Goal: Information Seeking & Learning: Learn about a topic

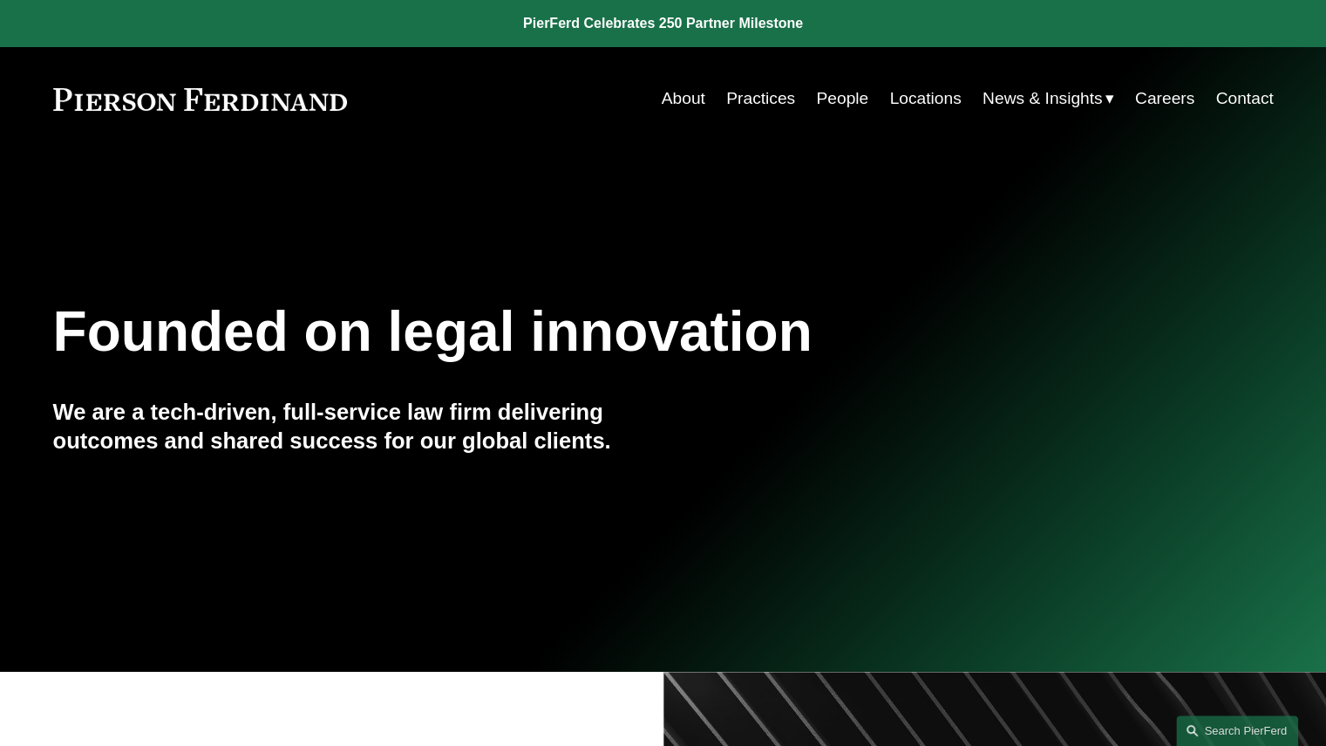
click at [919, 106] on link "Locations" at bounding box center [925, 98] width 72 height 33
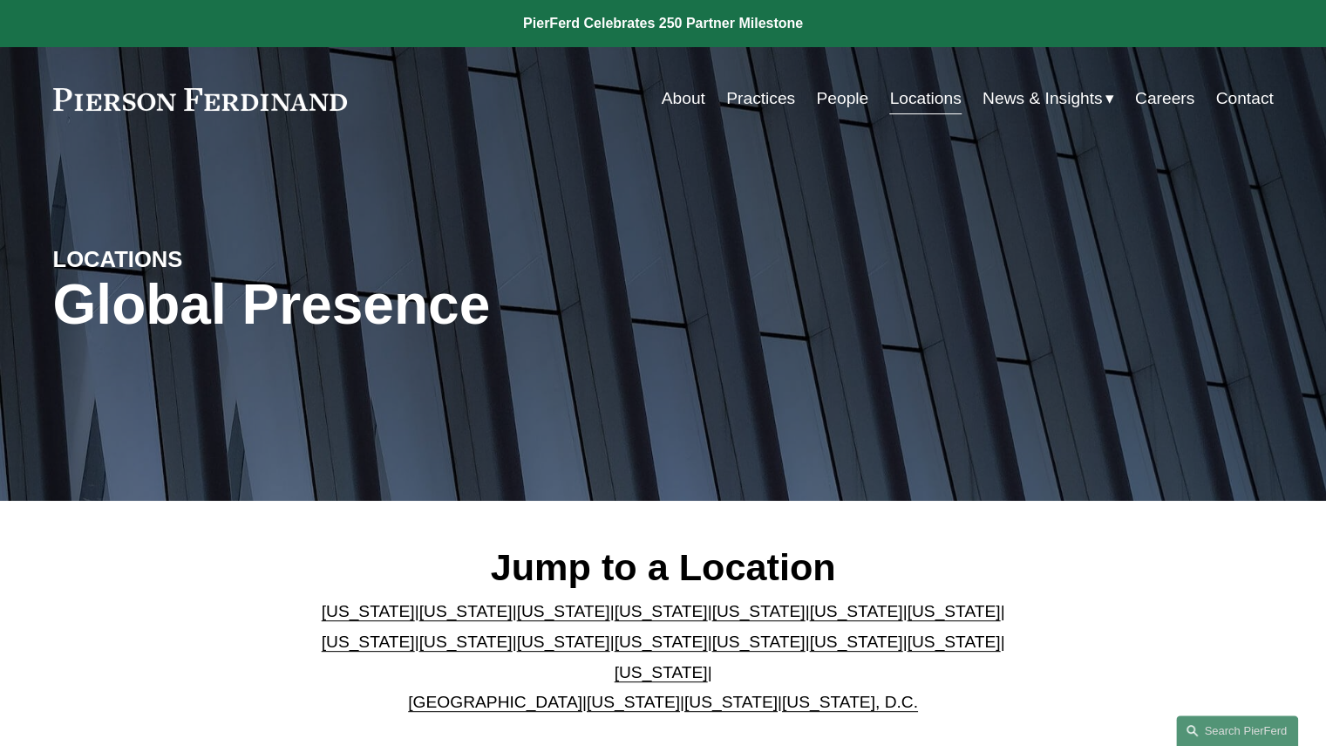
click at [809, 620] on link "Georgia" at bounding box center [855, 611] width 93 height 18
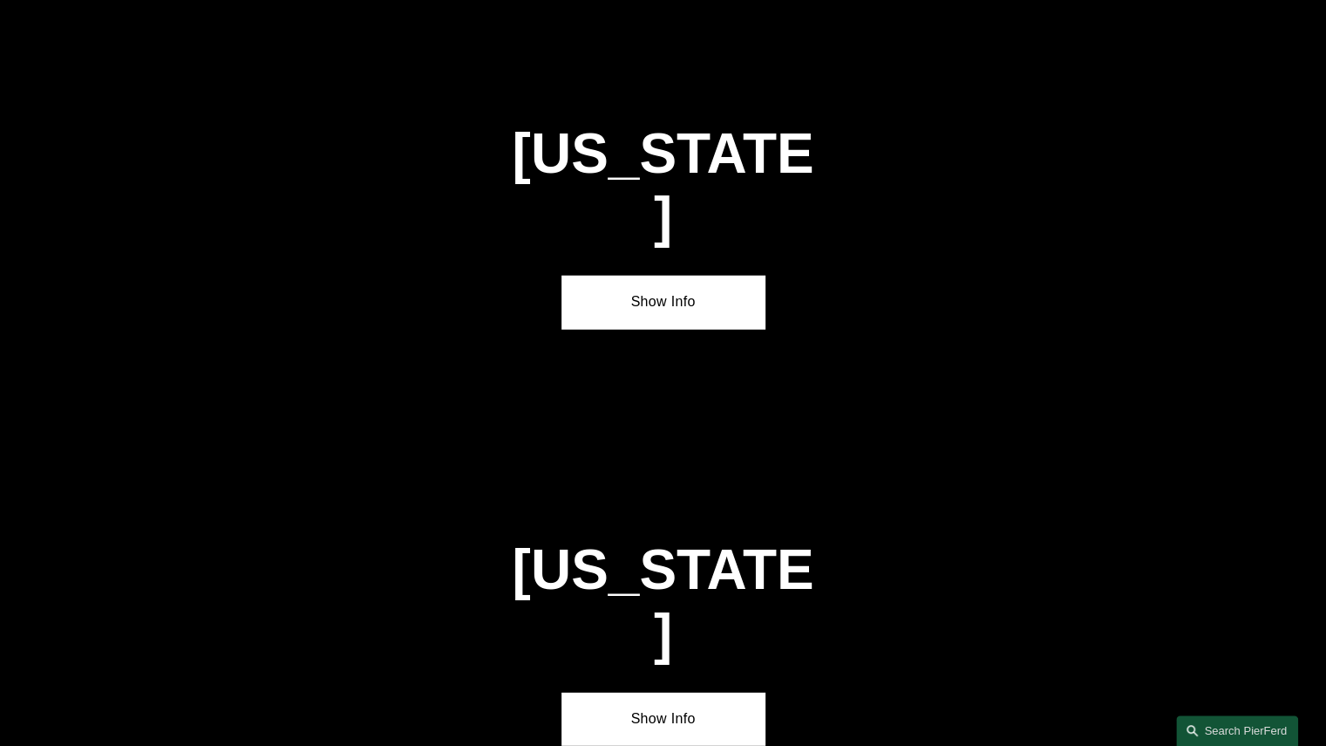
scroll to position [2585, 0]
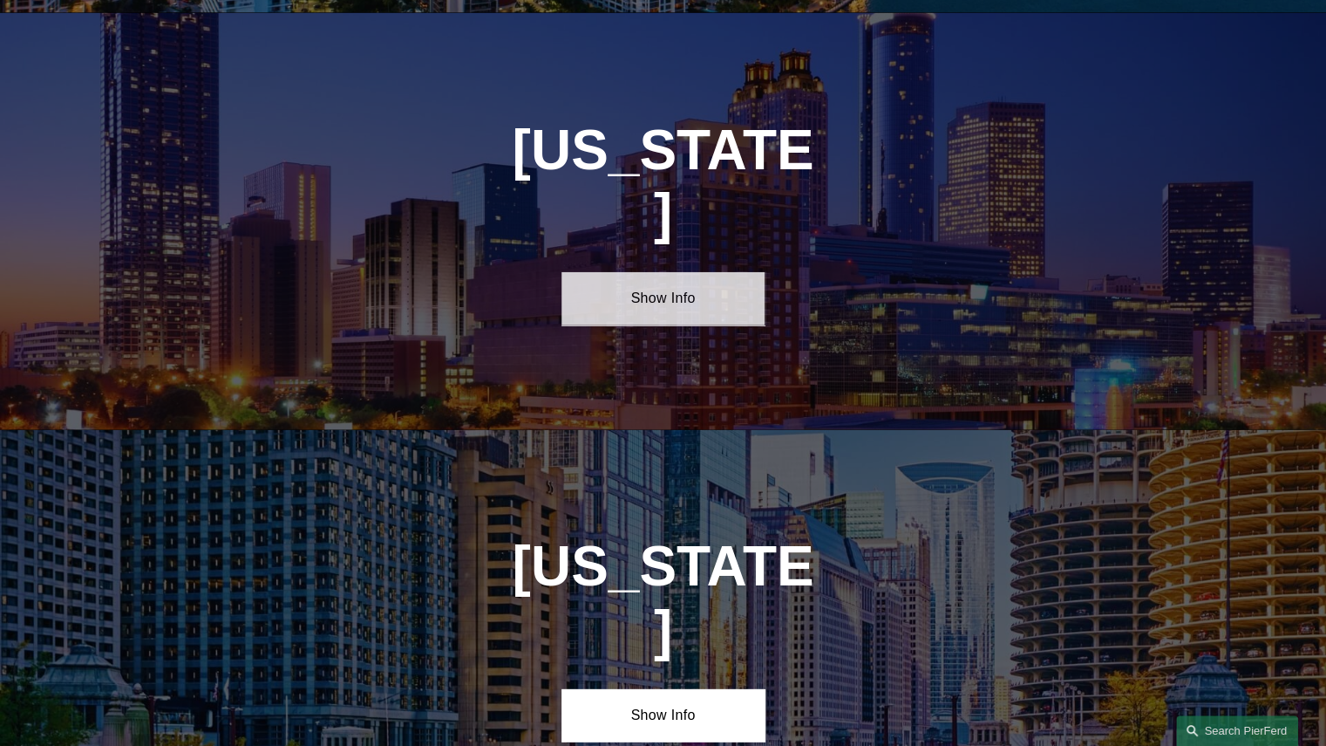
click at [664, 272] on link "Show Info" at bounding box center [663, 298] width 203 height 52
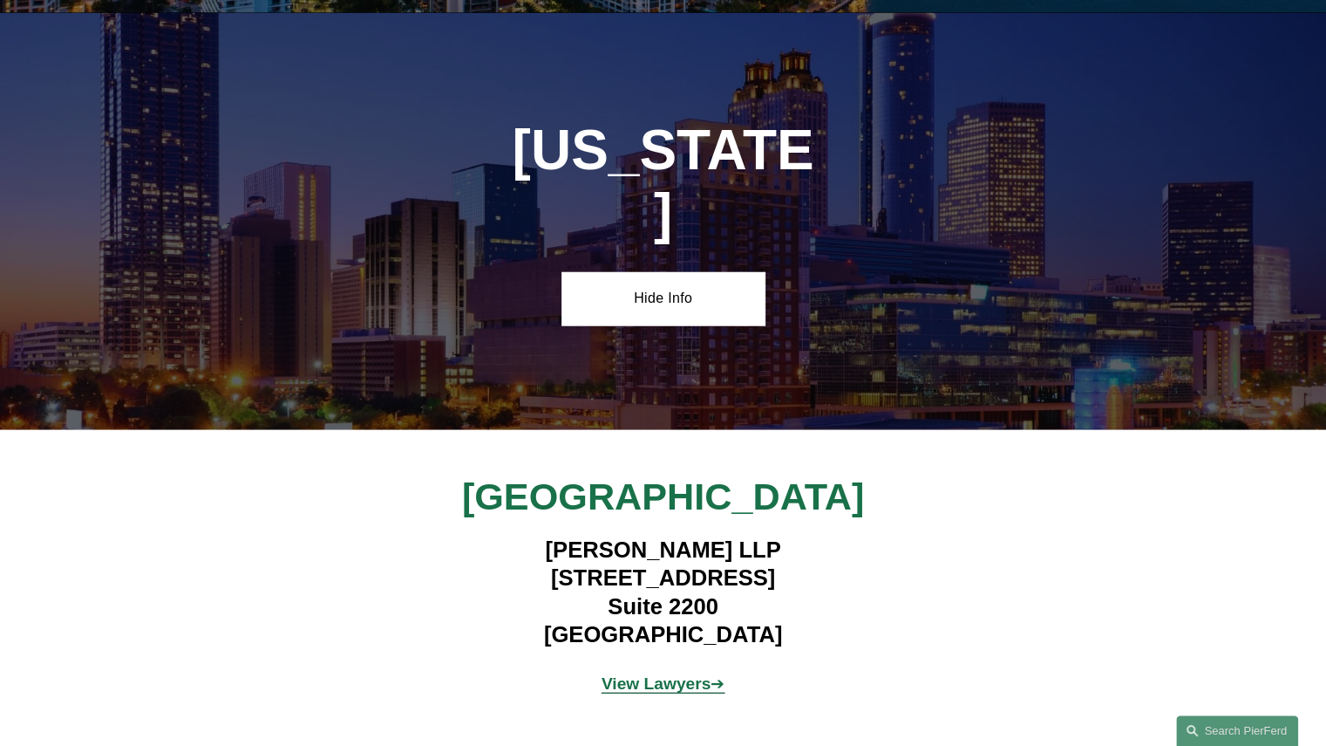
click at [633, 674] on strong "View Lawyers" at bounding box center [657, 683] width 110 height 18
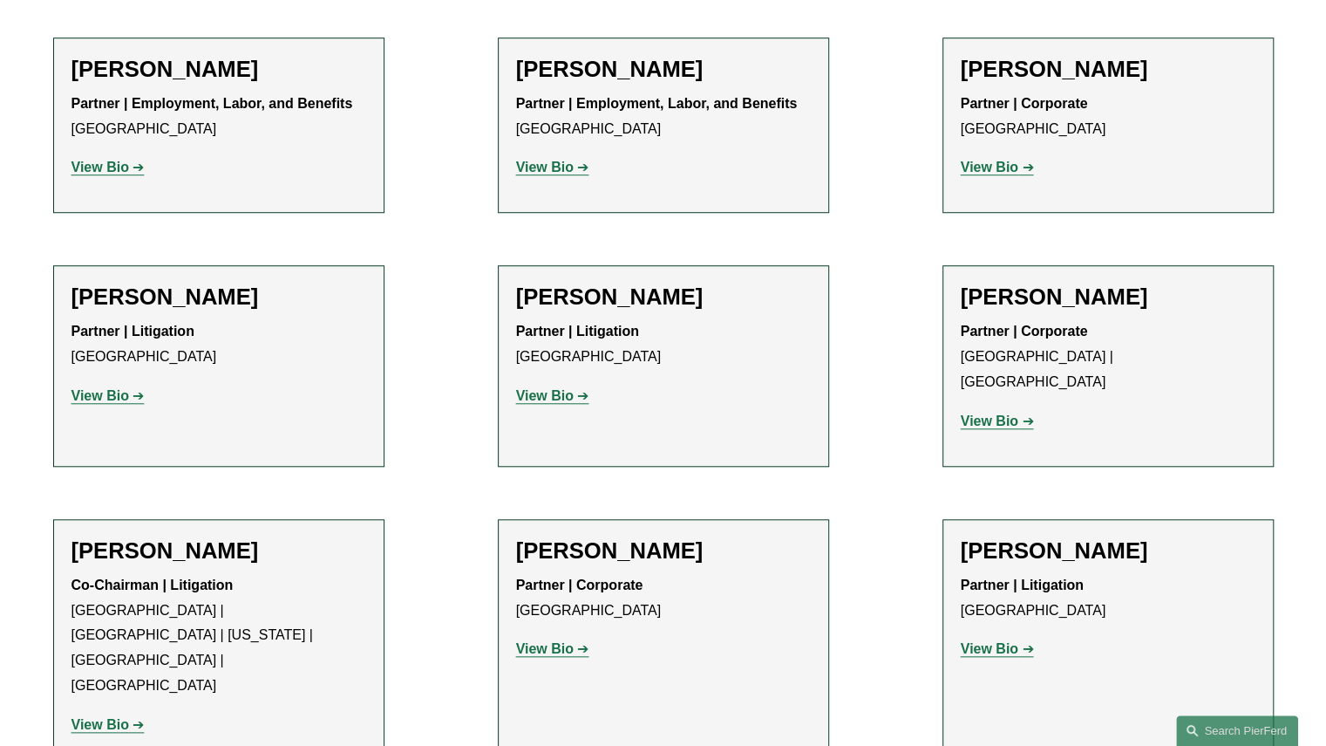
scroll to position [731, 0]
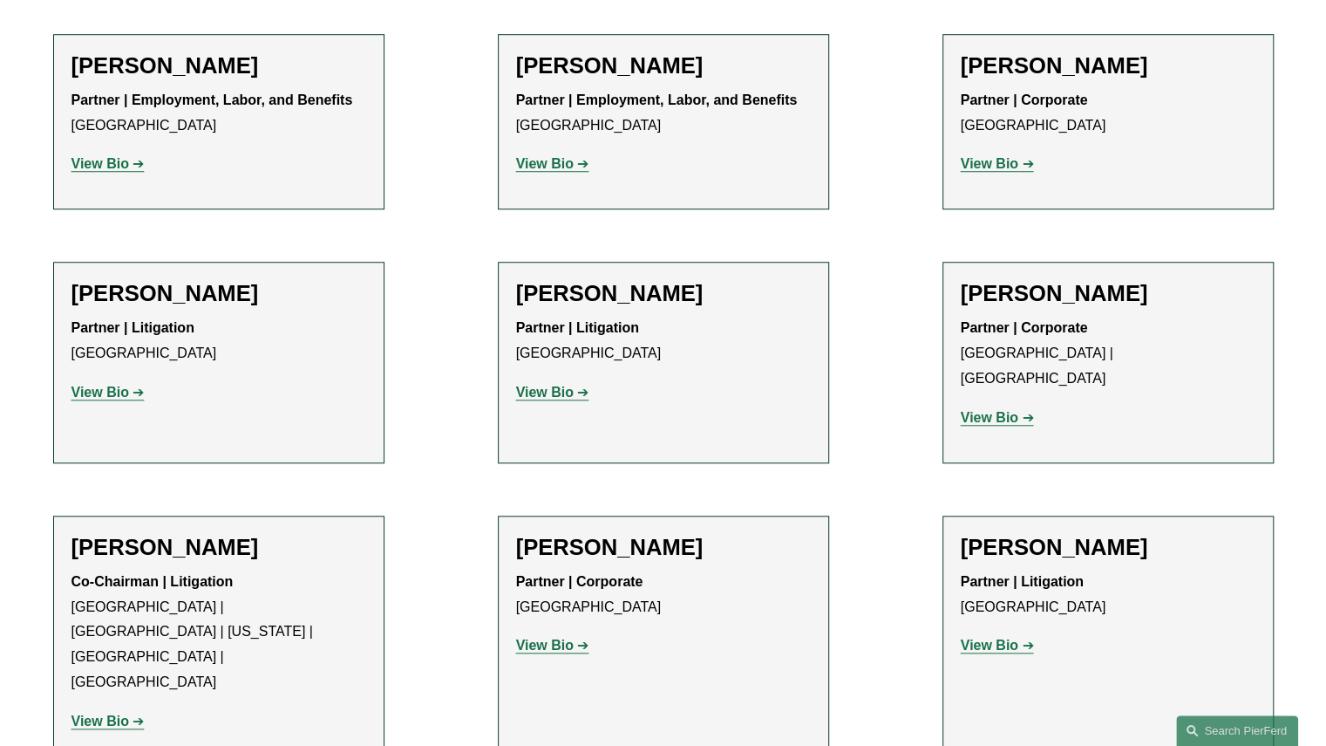
click at [540, 395] on strong "View Bio" at bounding box center [545, 392] width 58 height 15
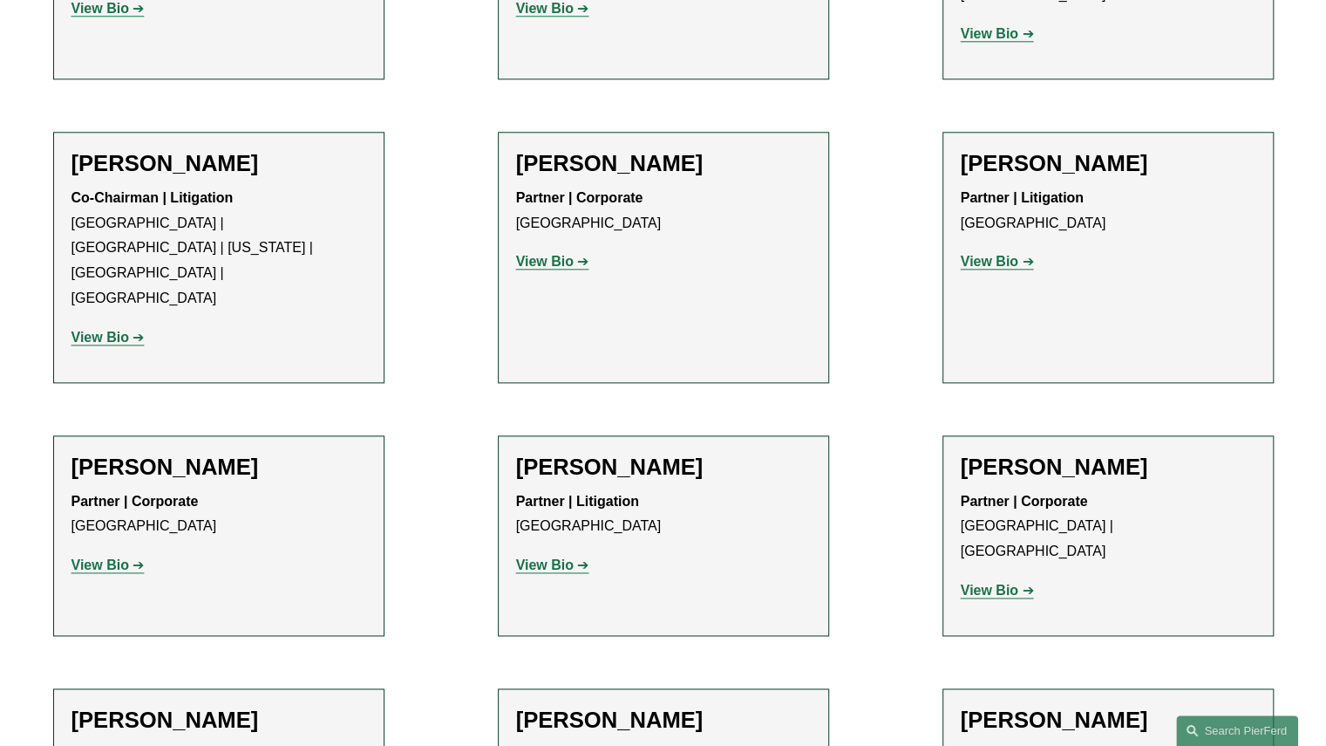
scroll to position [1117, 0]
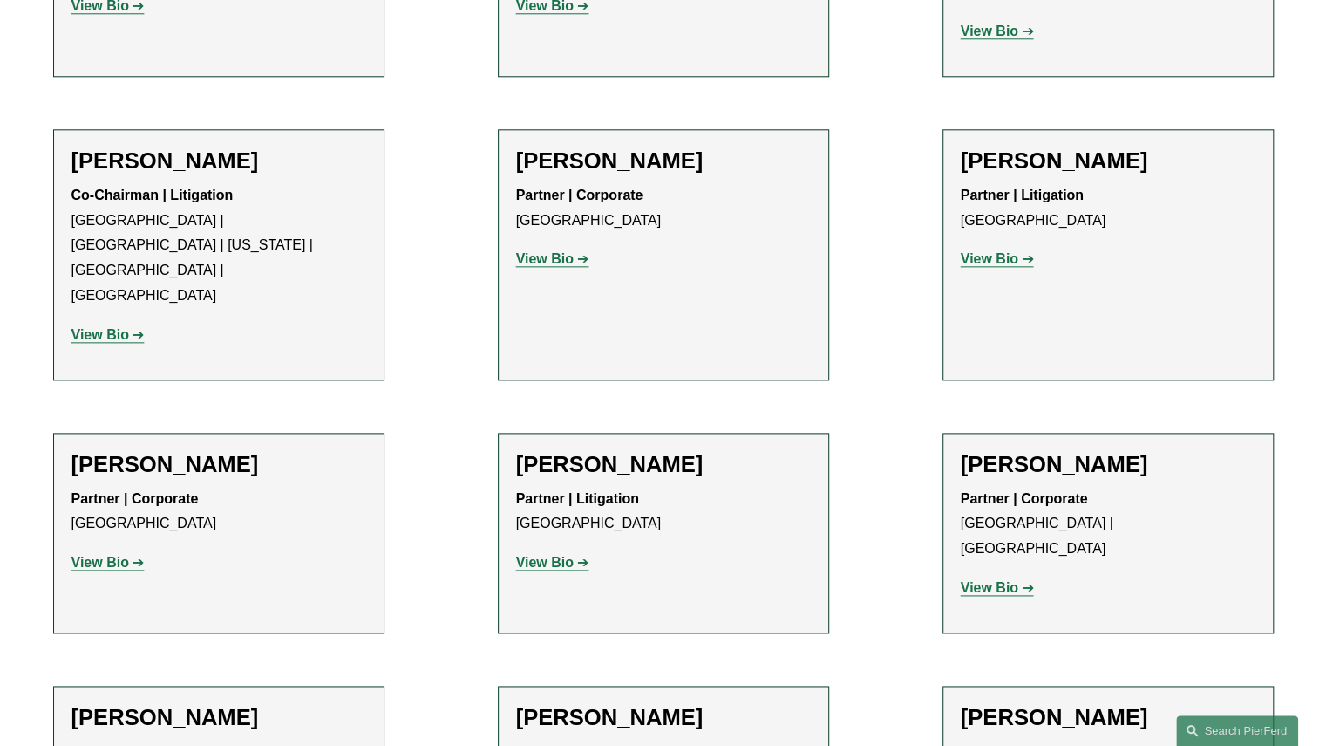
click at [106, 327] on strong "View Bio" at bounding box center [101, 334] width 58 height 15
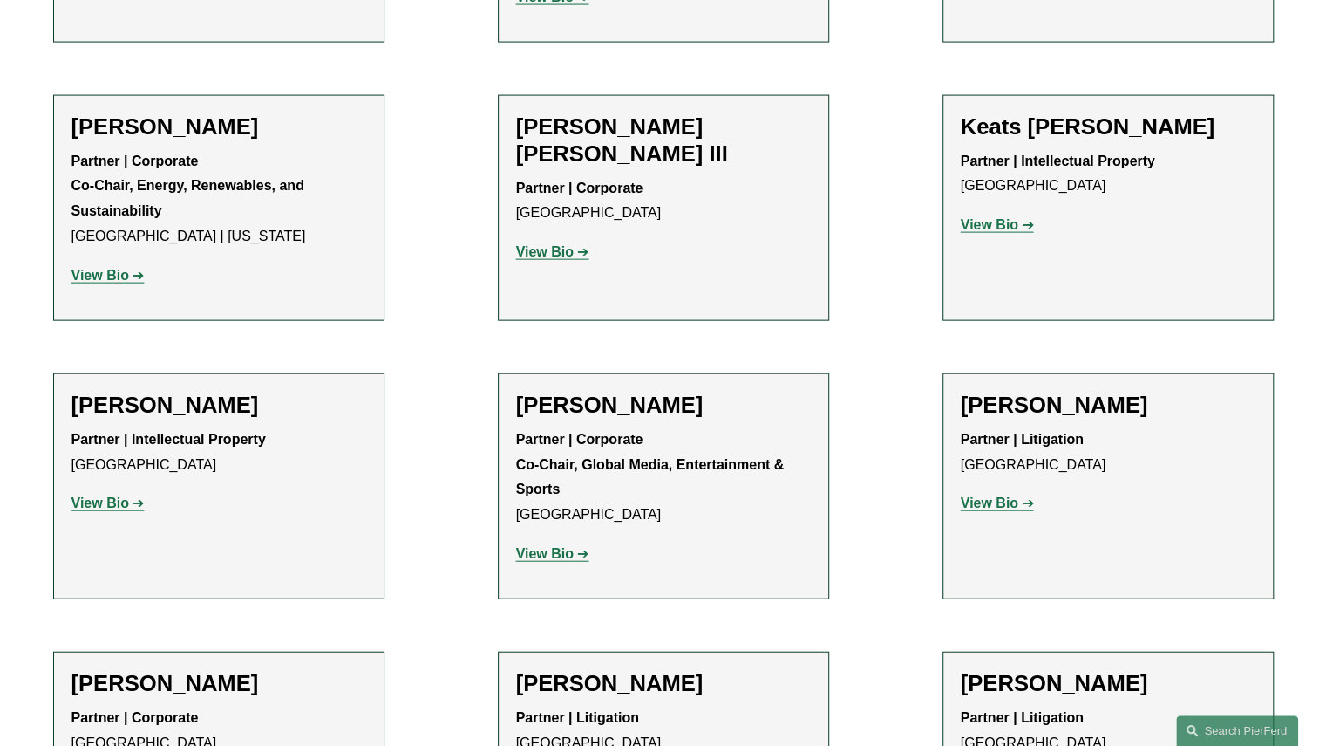
scroll to position [2247, 0]
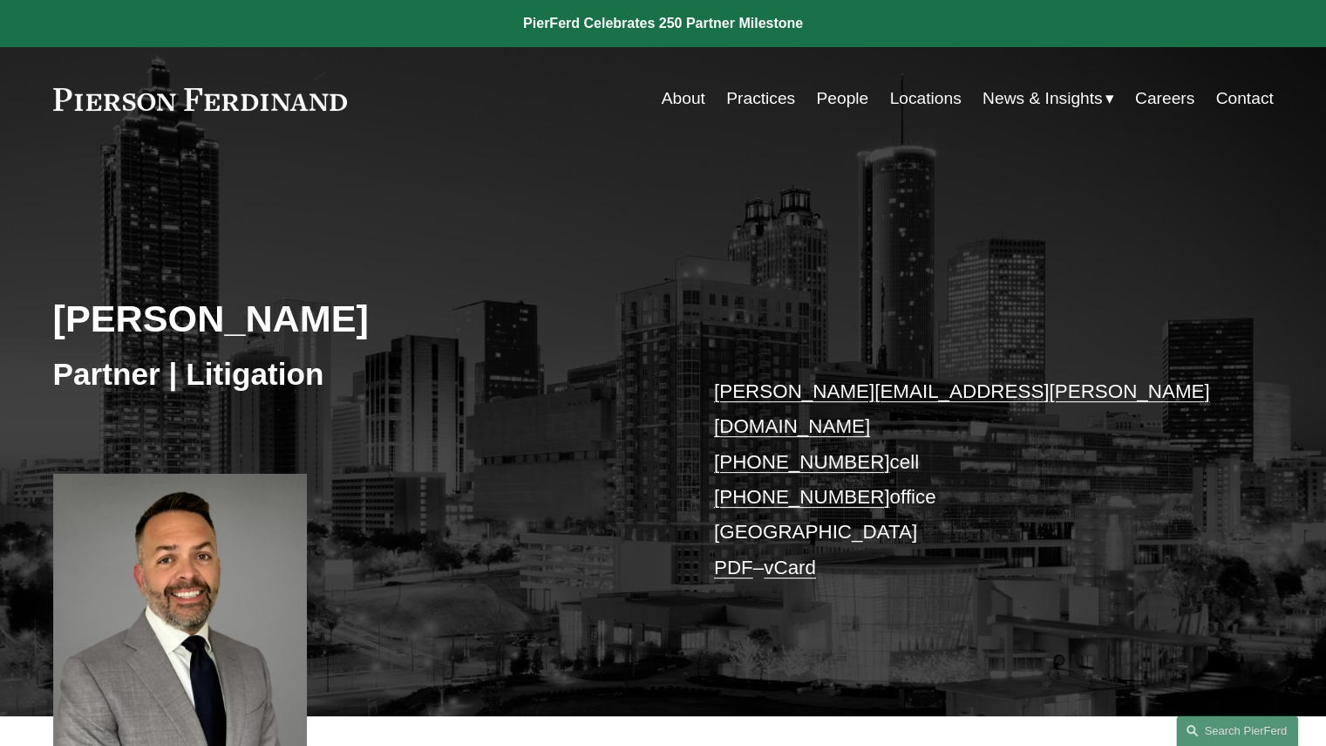
click at [1294, 185] on div "Vincent Bushnell Partner | Litigation vincent.bushnell@pierferd.com +1.404.895.…" at bounding box center [663, 434] width 1326 height 566
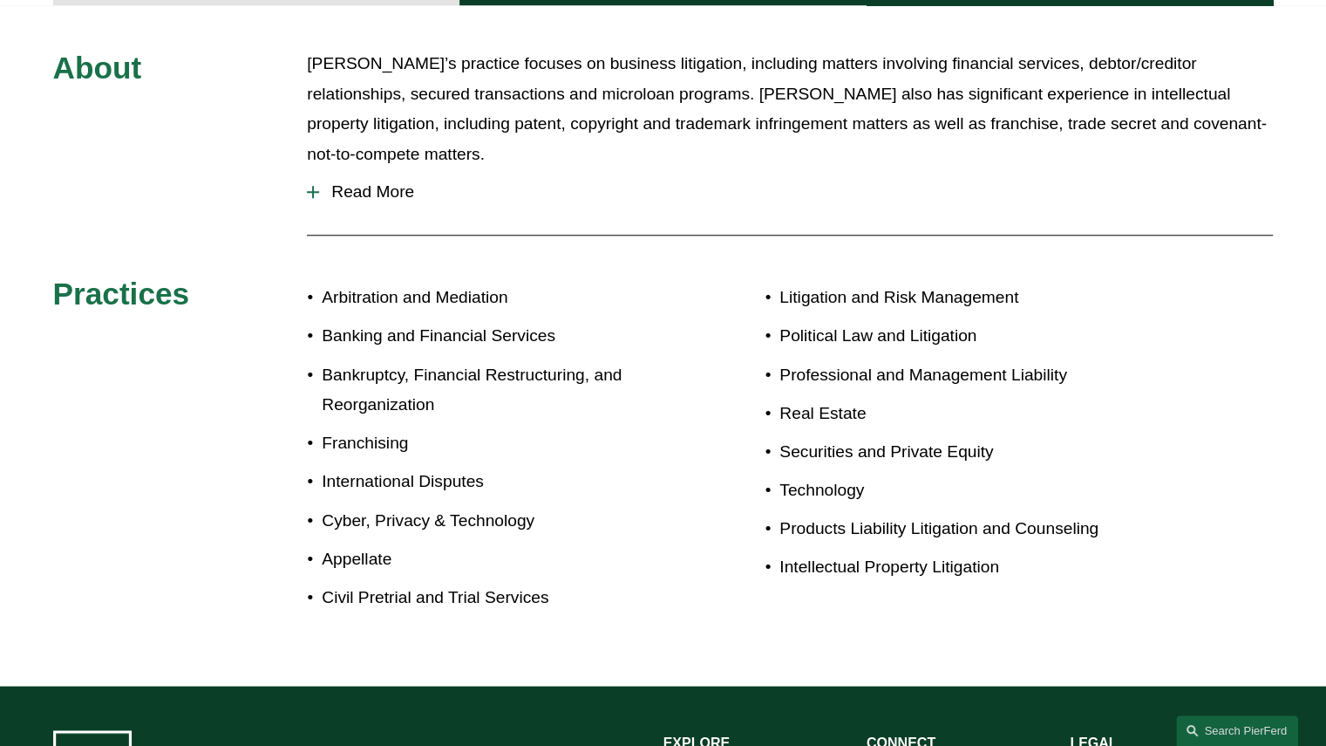
scroll to position [841, 0]
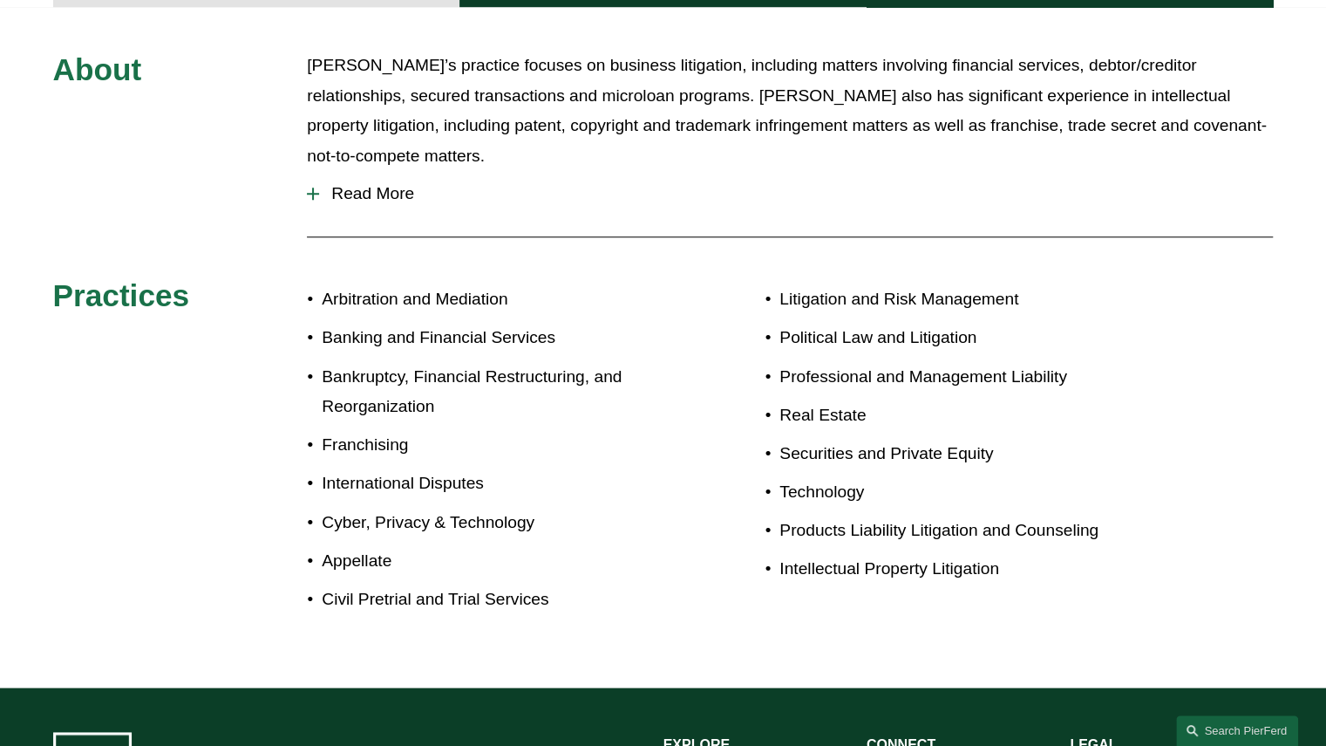
click at [369, 184] on span "Read More" at bounding box center [796, 193] width 954 height 19
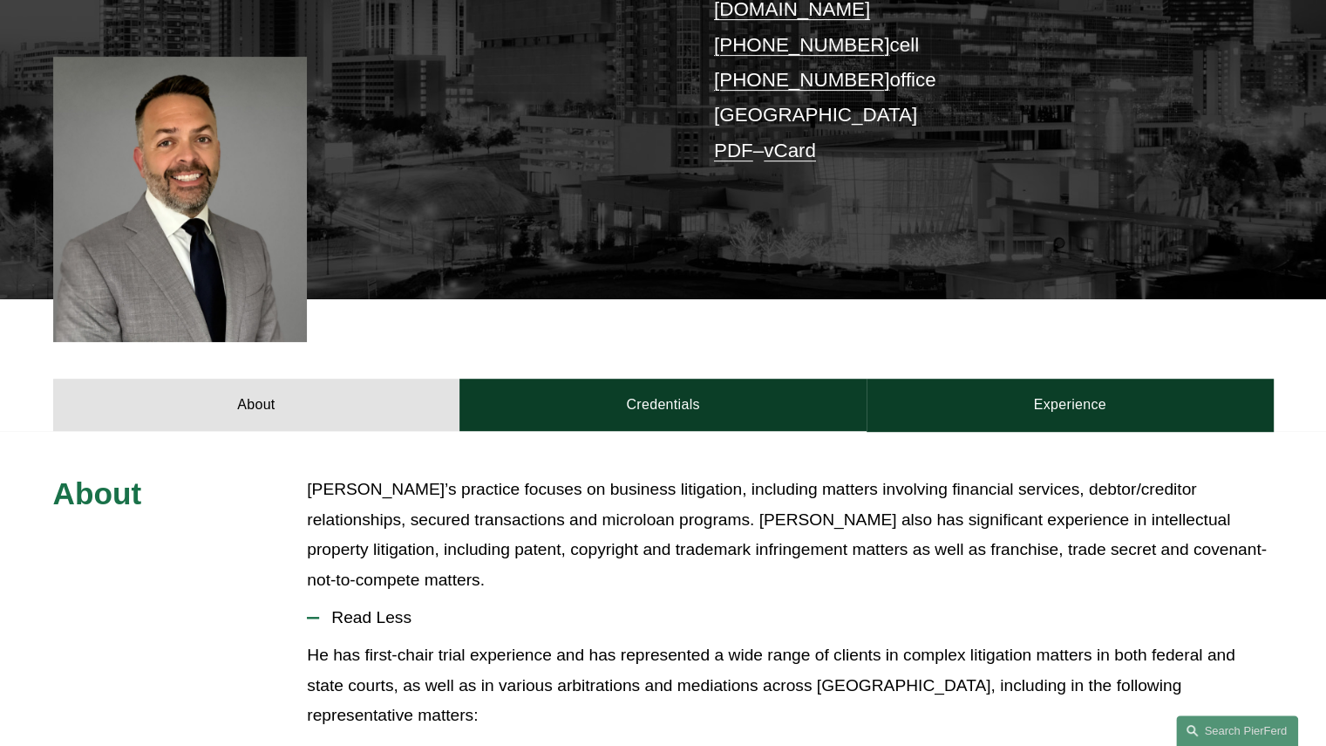
scroll to position [419, 0]
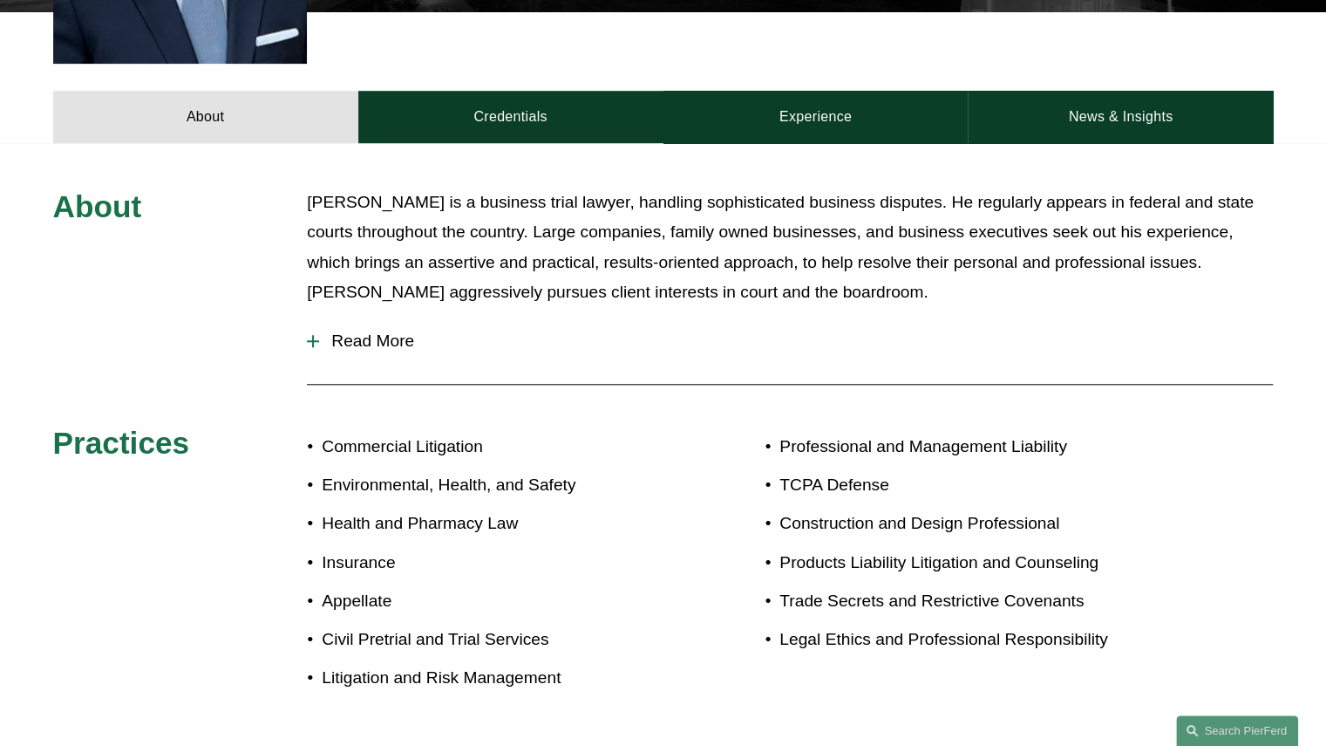
scroll to position [773, 0]
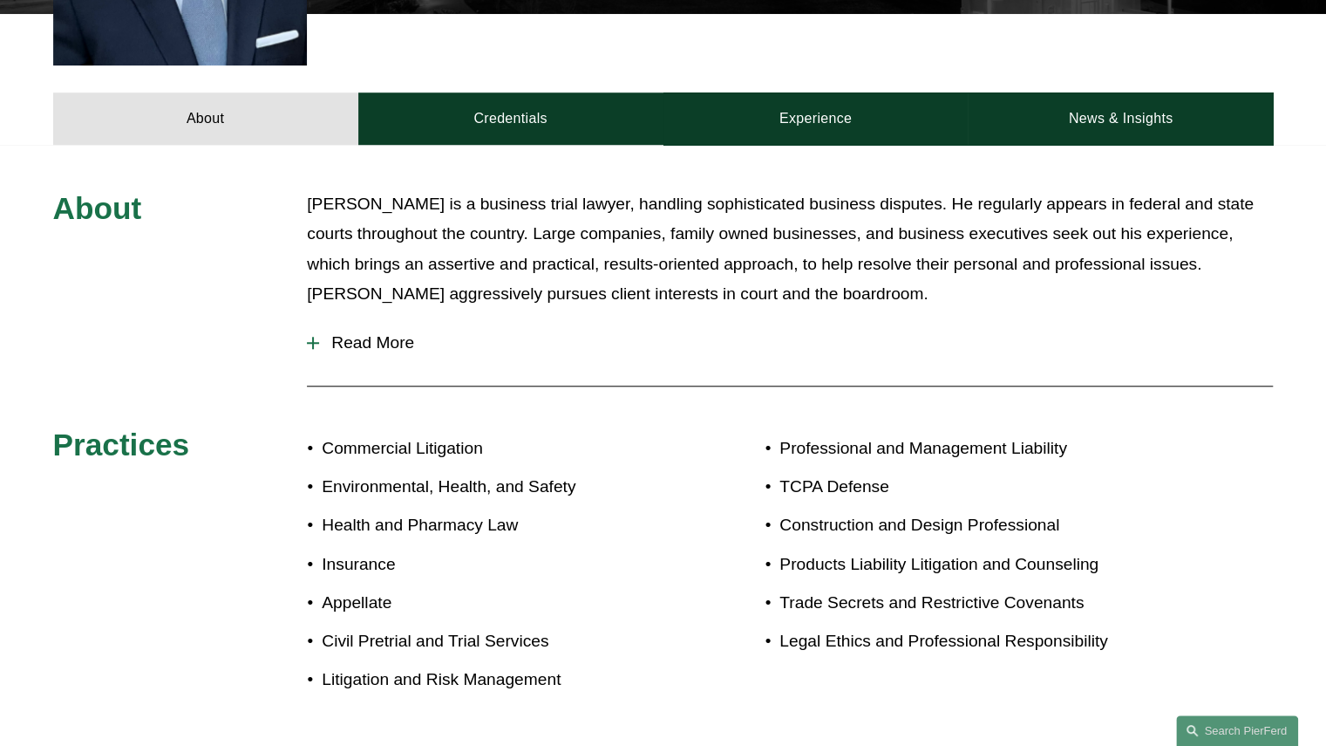
click at [356, 333] on span "Read More" at bounding box center [796, 342] width 954 height 19
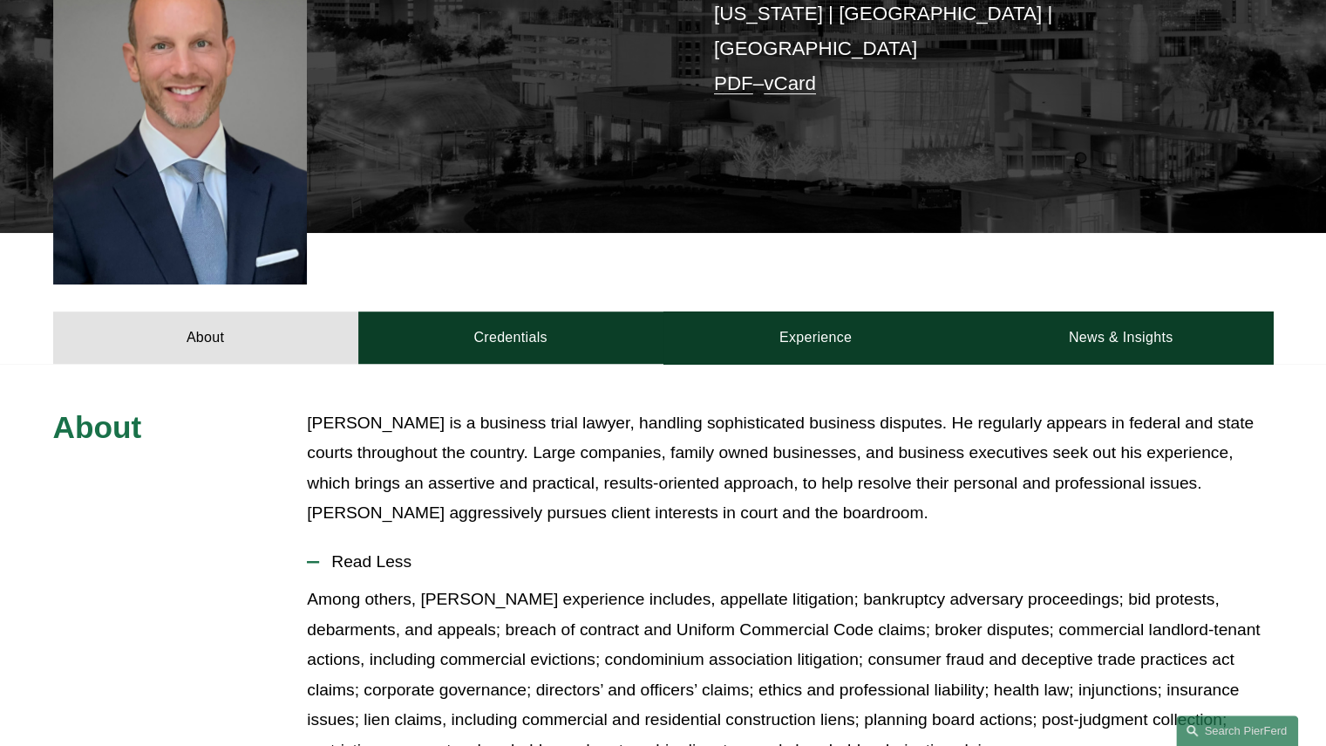
scroll to position [560, 0]
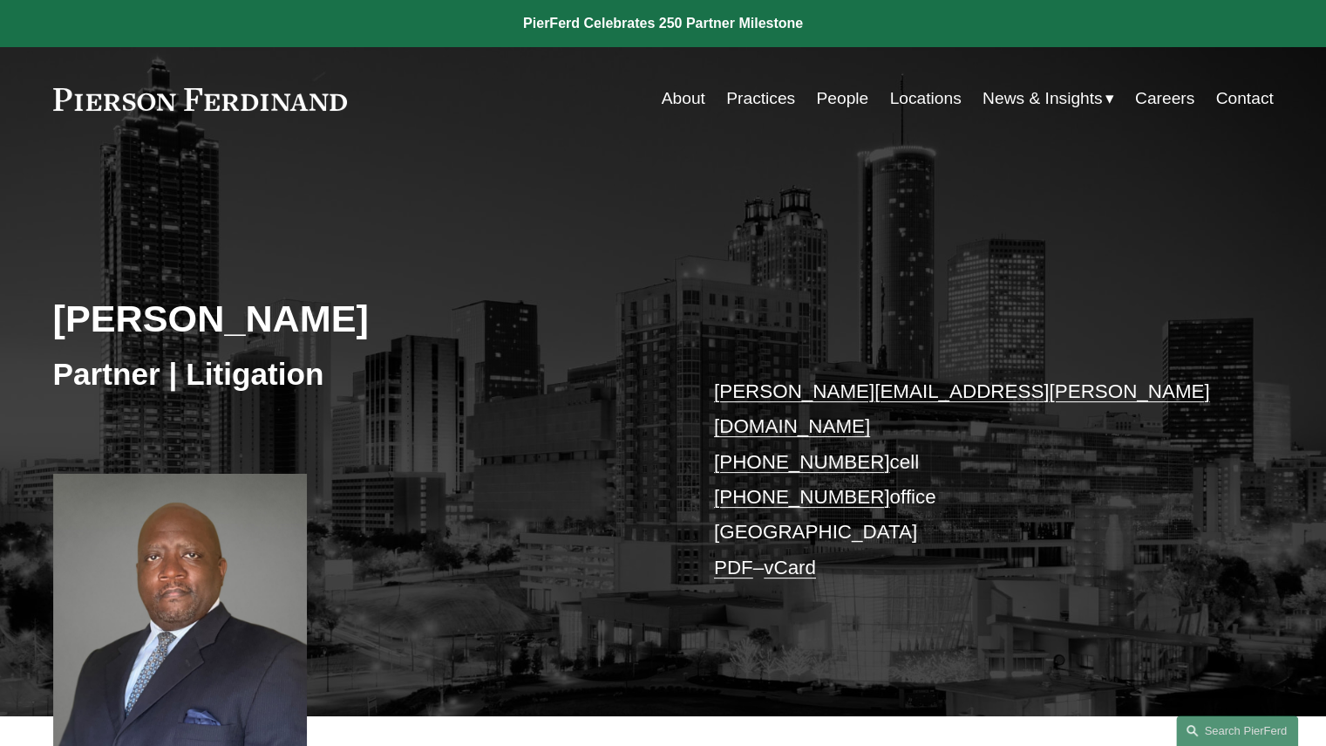
click at [544, 623] on div "[PERSON_NAME] Partner | Litigation [PERSON_NAME][EMAIL_ADDRESS][PERSON_NAME][DO…" at bounding box center [663, 453] width 1326 height 526
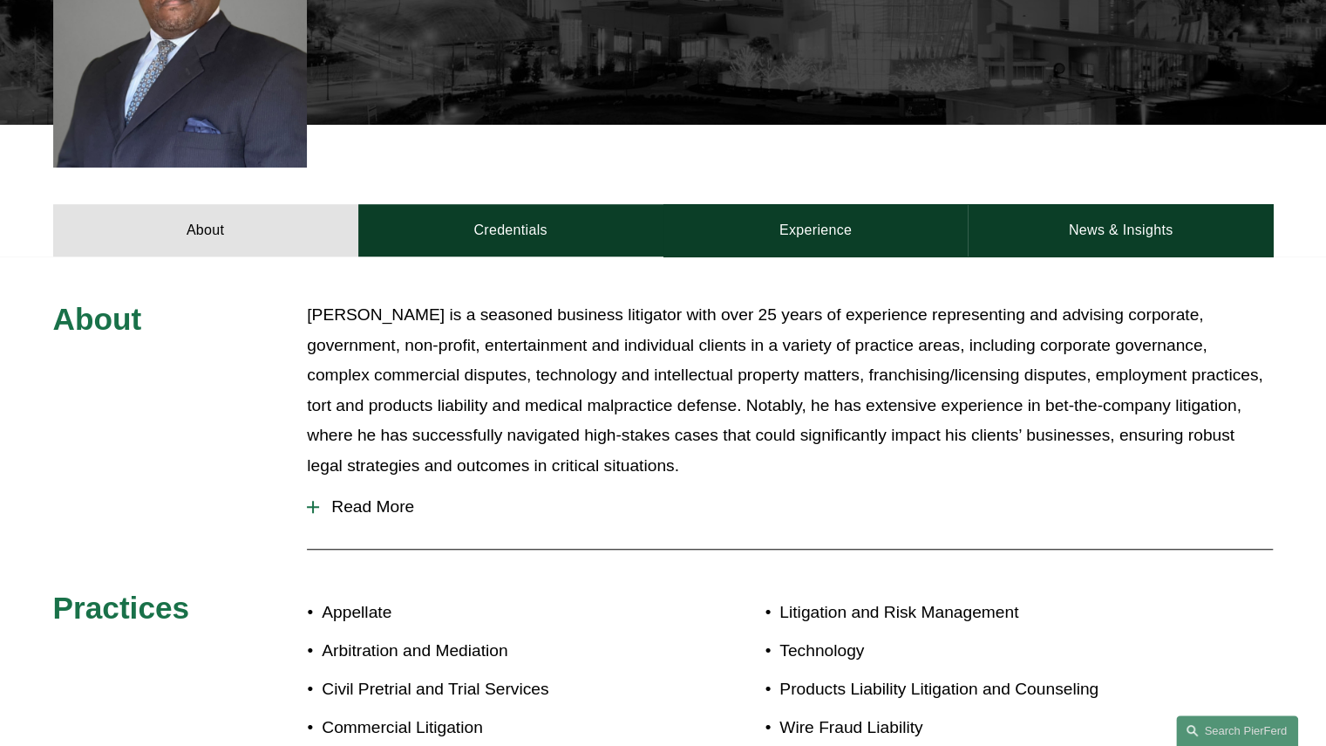
scroll to position [703, 0]
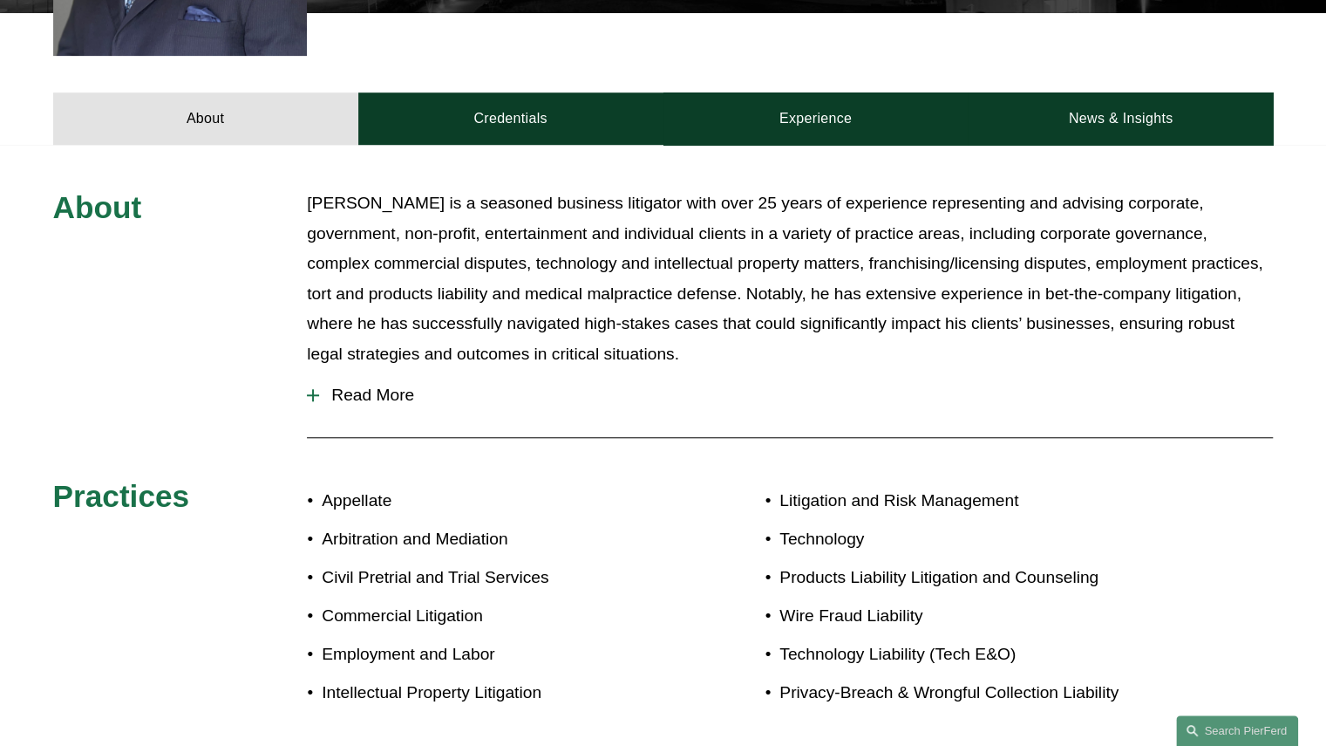
click at [361, 385] on span "Read More" at bounding box center [796, 394] width 954 height 19
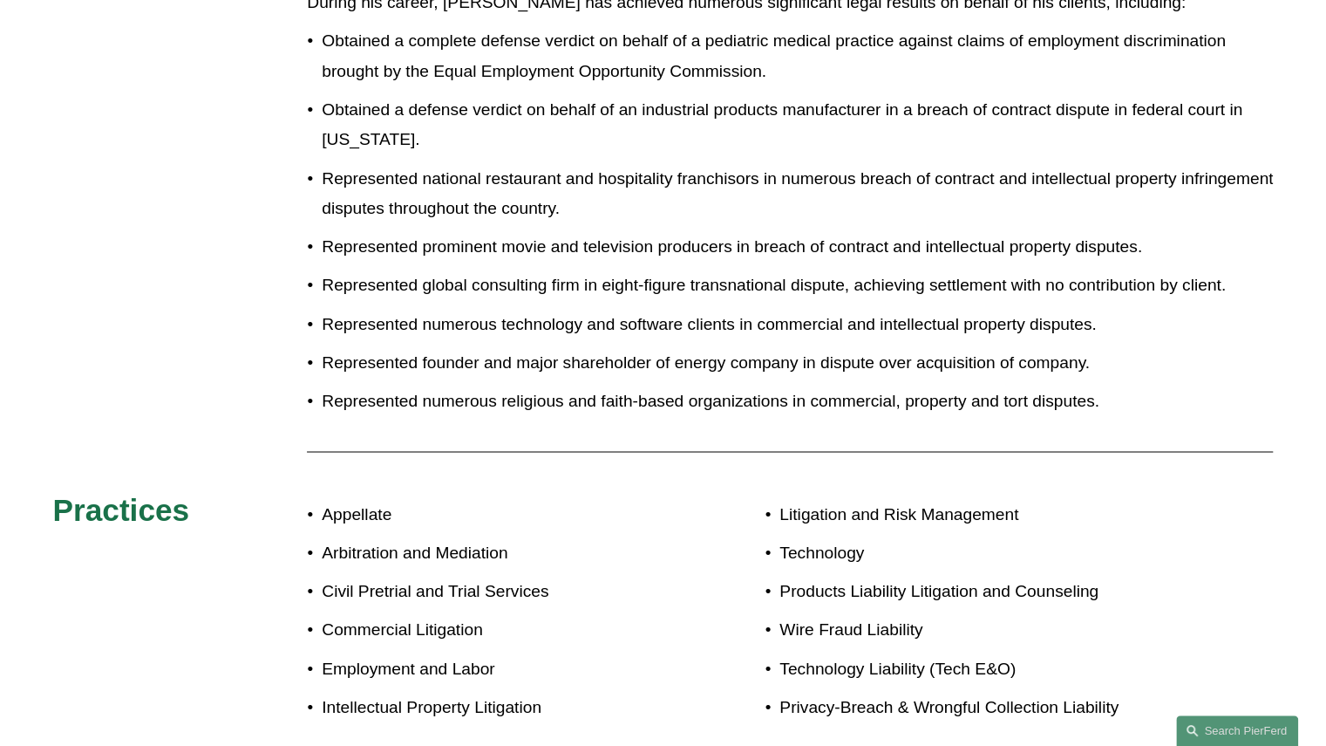
scroll to position [0, 0]
